Goal: Information Seeking & Learning: Learn about a topic

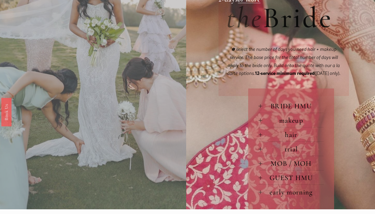
scroll to position [218, 0]
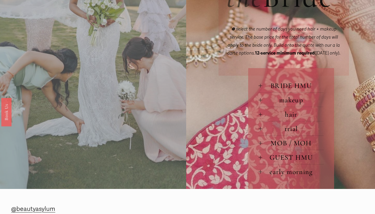
click at [294, 104] on span "makeup" at bounding box center [293, 100] width 62 height 9
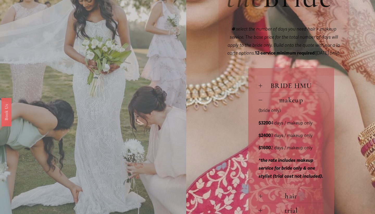
click at [294, 104] on span "makeup" at bounding box center [293, 100] width 62 height 9
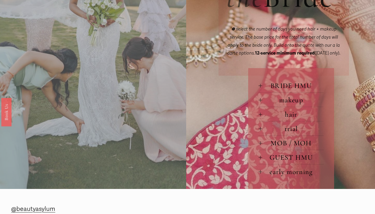
click at [295, 90] on span "BRIDE HMU" at bounding box center [293, 85] width 62 height 9
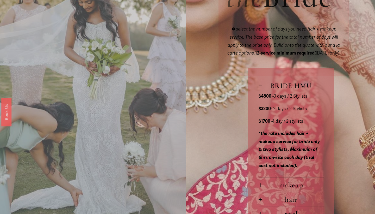
click at [295, 90] on span "BRIDE HMU" at bounding box center [293, 85] width 62 height 9
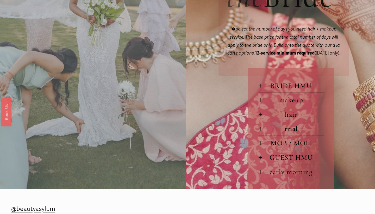
click at [290, 104] on span "makeup" at bounding box center [293, 100] width 62 height 9
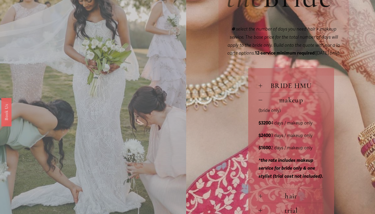
click at [290, 104] on span "makeup" at bounding box center [293, 100] width 62 height 9
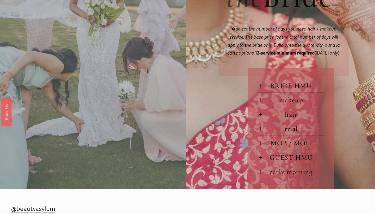
click at [304, 144] on button "MOB / MOH" at bounding box center [291, 142] width 65 height 14
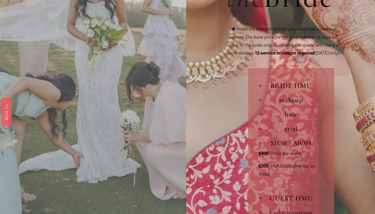
click at [296, 133] on span "trial" at bounding box center [293, 128] width 62 height 9
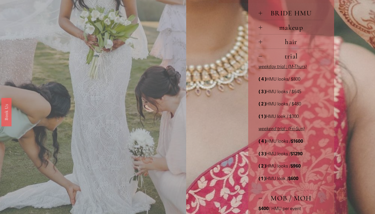
scroll to position [293, 0]
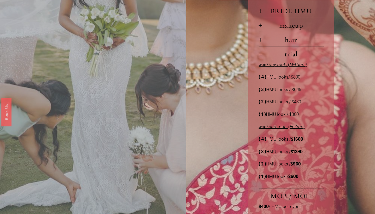
click at [290, 58] on span "trial" at bounding box center [293, 54] width 62 height 9
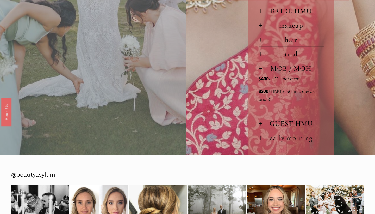
click at [287, 73] on span "MOB / MOH" at bounding box center [293, 68] width 62 height 9
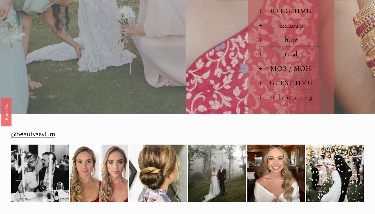
click at [292, 101] on span "early morning" at bounding box center [293, 97] width 62 height 9
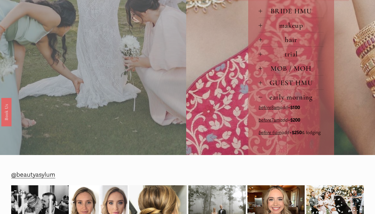
click at [292, 101] on span "early morning" at bounding box center [293, 97] width 62 height 9
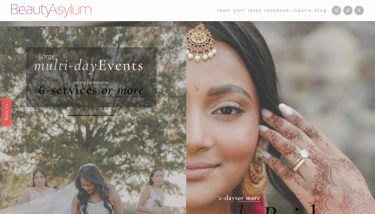
scroll to position [0, 0]
click at [258, 11] on link "Rates" at bounding box center [255, 11] width 14 height 8
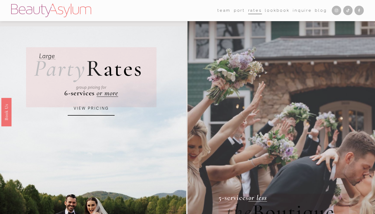
click at [275, 10] on link "Lookbook" at bounding box center [277, 11] width 25 height 8
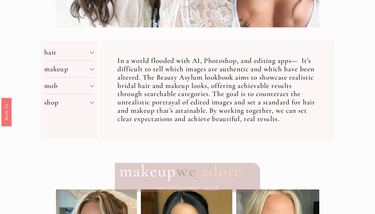
scroll to position [151, 0]
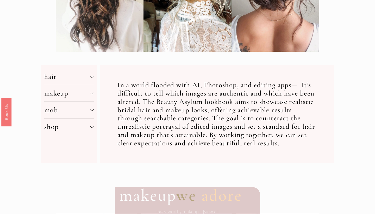
click at [79, 99] on button "makeup" at bounding box center [68, 93] width 49 height 16
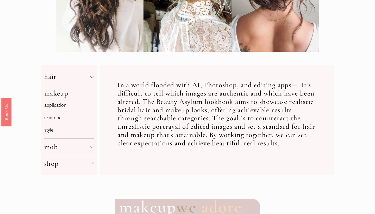
click at [74, 85] on div at bounding box center [68, 85] width 49 height 0
click at [57, 118] on p "skintone" at bounding box center [68, 118] width 49 height 8
click at [53, 104] on link "application" at bounding box center [55, 104] width 22 height 5
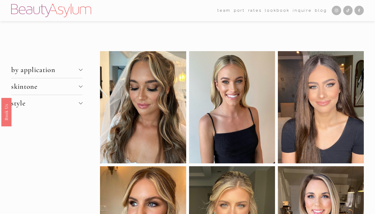
click at [43, 84] on span "skintone" at bounding box center [44, 86] width 67 height 9
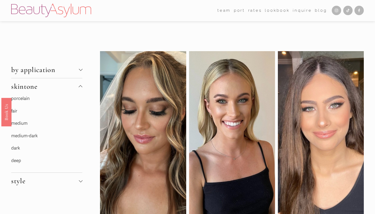
click at [23, 137] on link "medium-dark" at bounding box center [24, 135] width 27 height 5
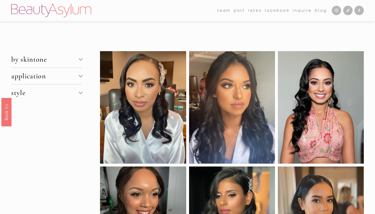
click at [40, 16] on img at bounding box center [51, 11] width 80 height 14
